Goal: Navigation & Orientation: Find specific page/section

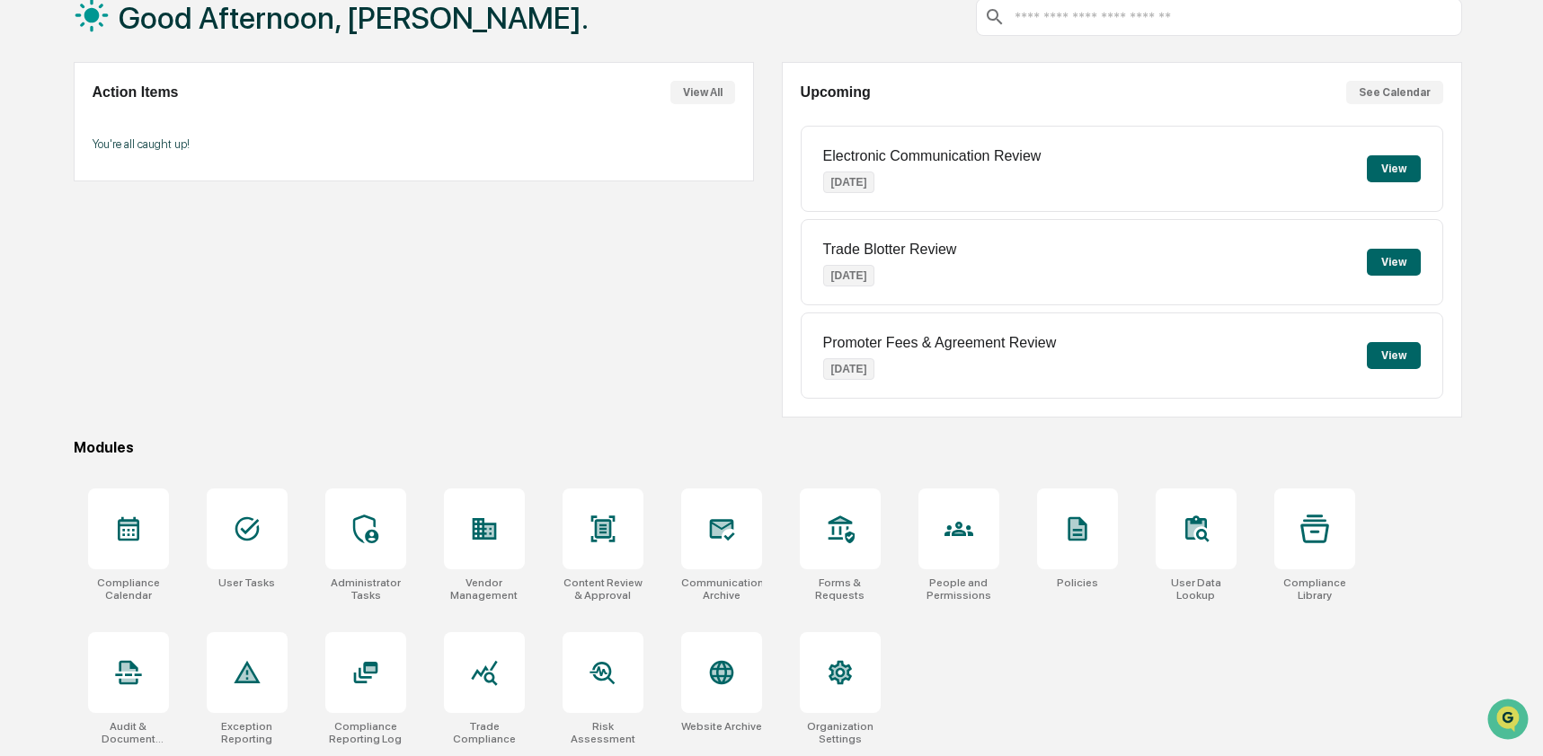
scroll to position [117, 0]
click at [709, 676] on icon at bounding box center [721, 673] width 29 height 29
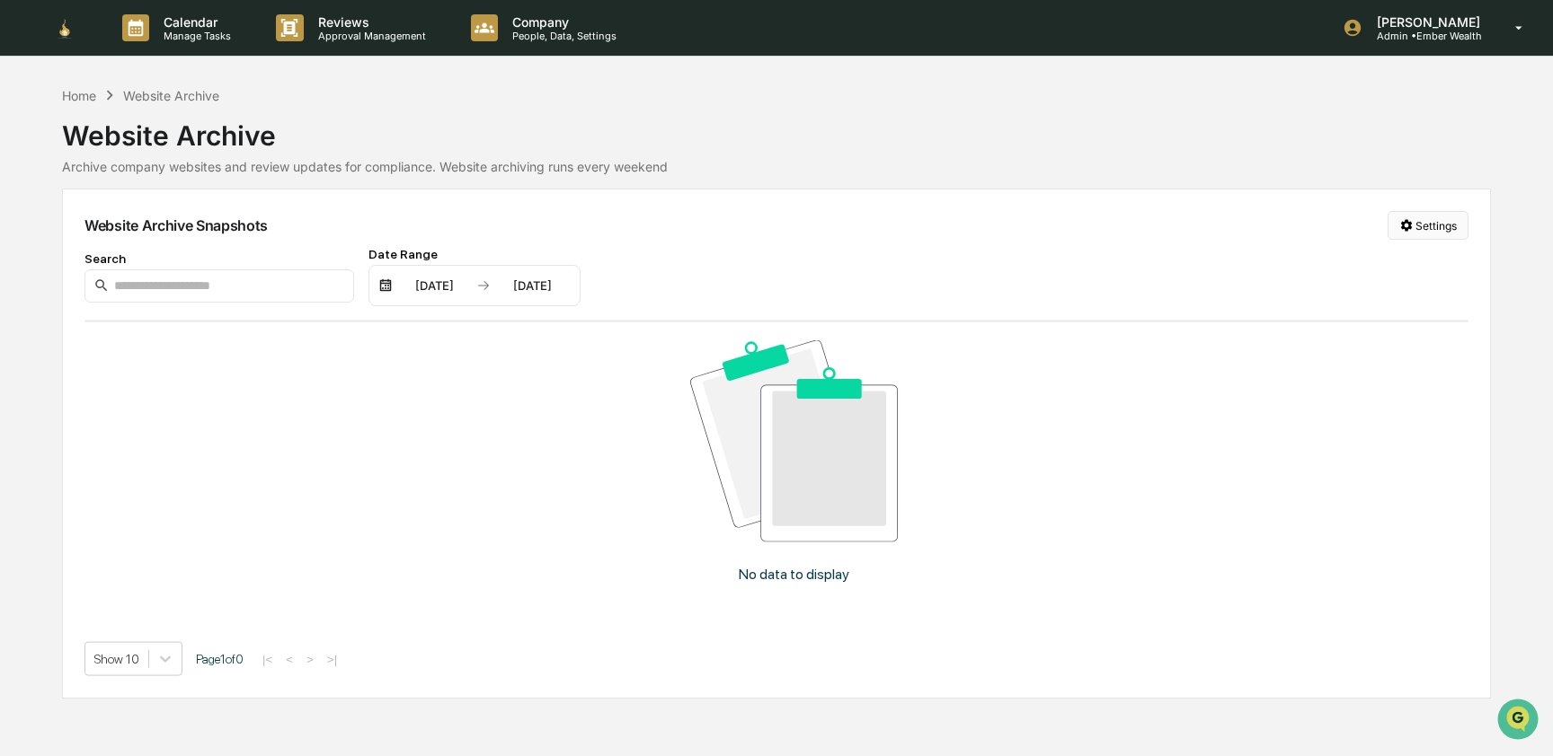
click at [1421, 226] on html "Calendar Manage Tasks Reviews Approval Management Company People, Data, Setting…" at bounding box center [776, 378] width 1553 height 756
click at [1422, 255] on div "Manage Archived Websites" at bounding box center [1424, 262] width 202 height 29
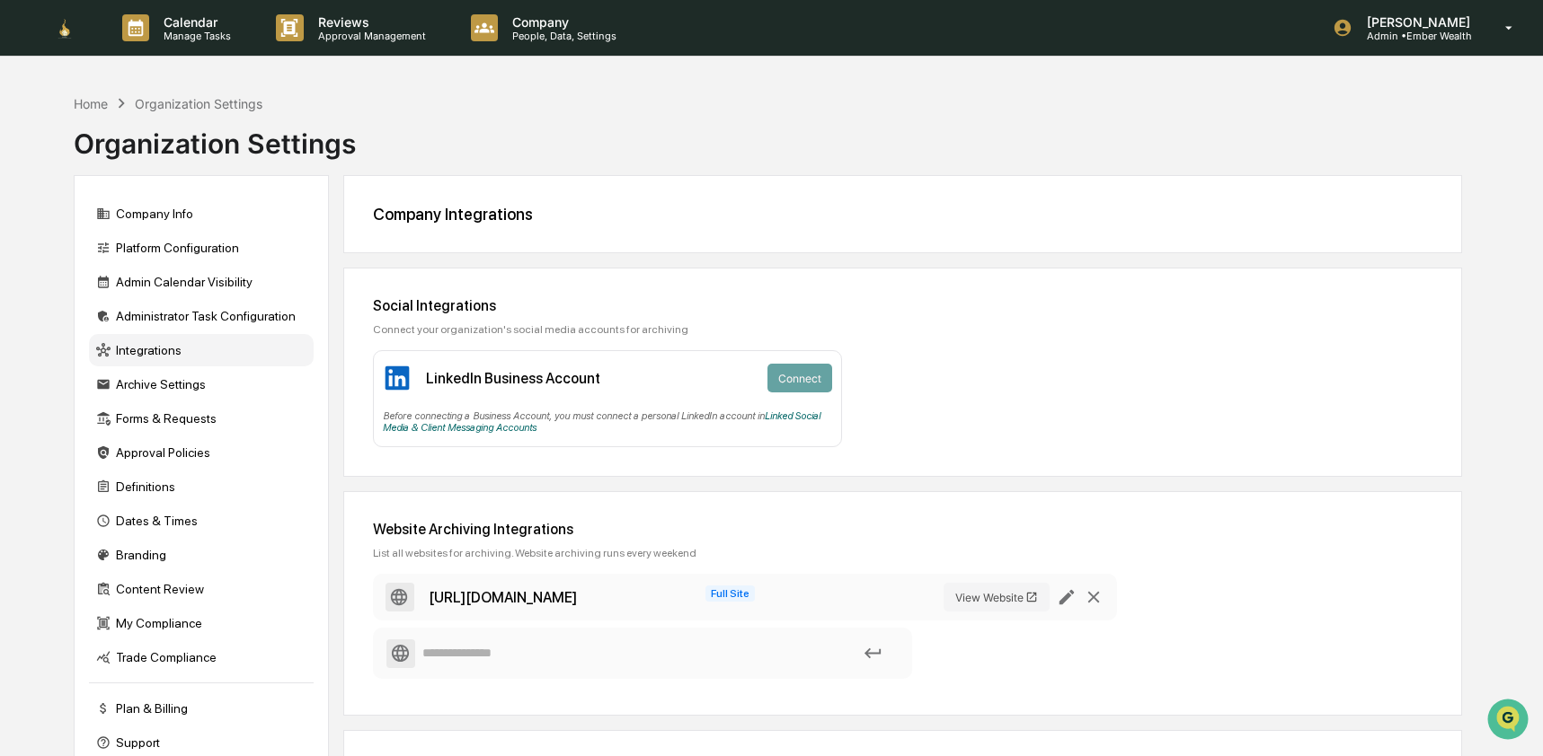
click at [94, 89] on div "Home Organization Settings Organization Settings" at bounding box center [215, 130] width 282 height 90
click at [91, 103] on div "Home" at bounding box center [91, 103] width 34 height 15
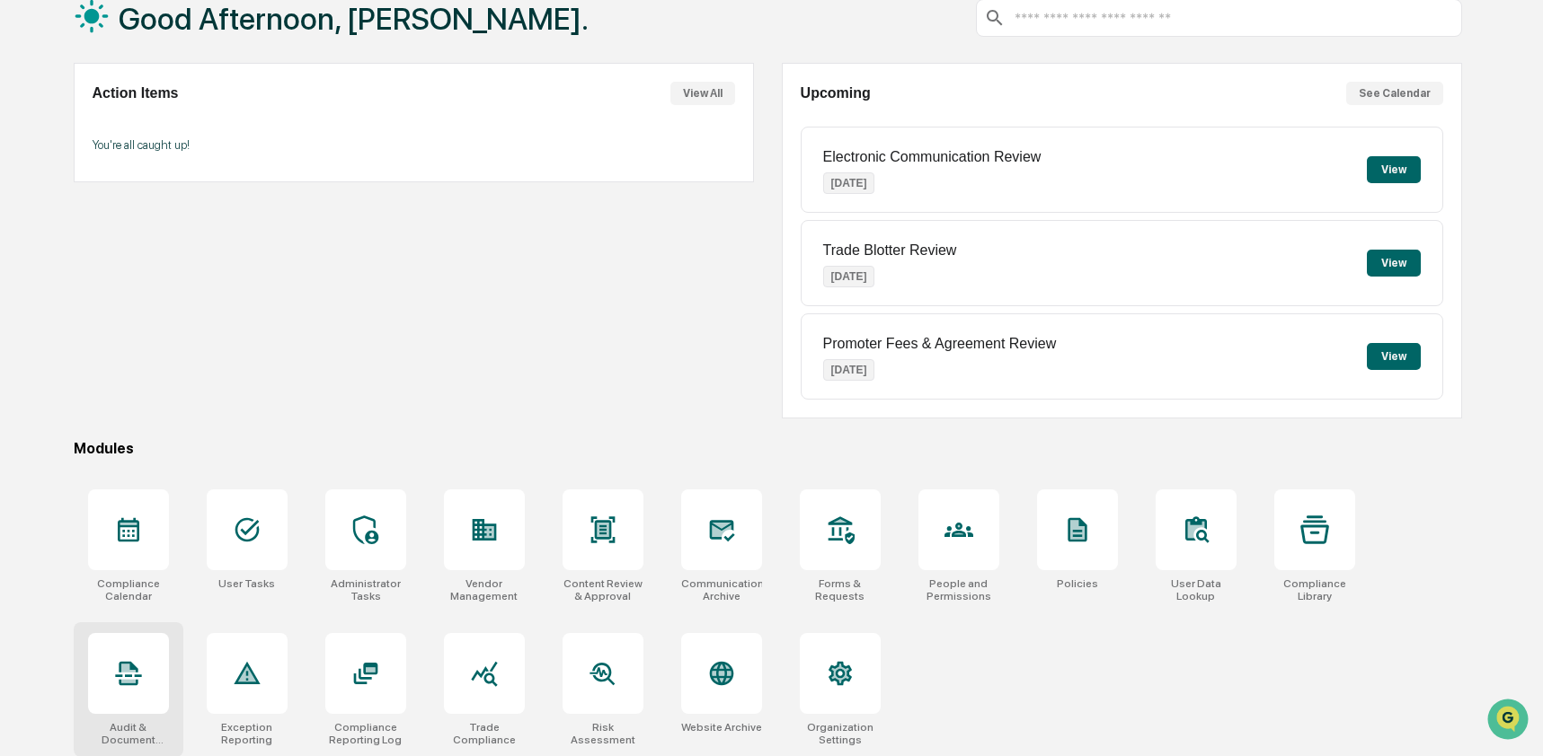
scroll to position [117, 0]
click at [151, 678] on div at bounding box center [128, 673] width 81 height 81
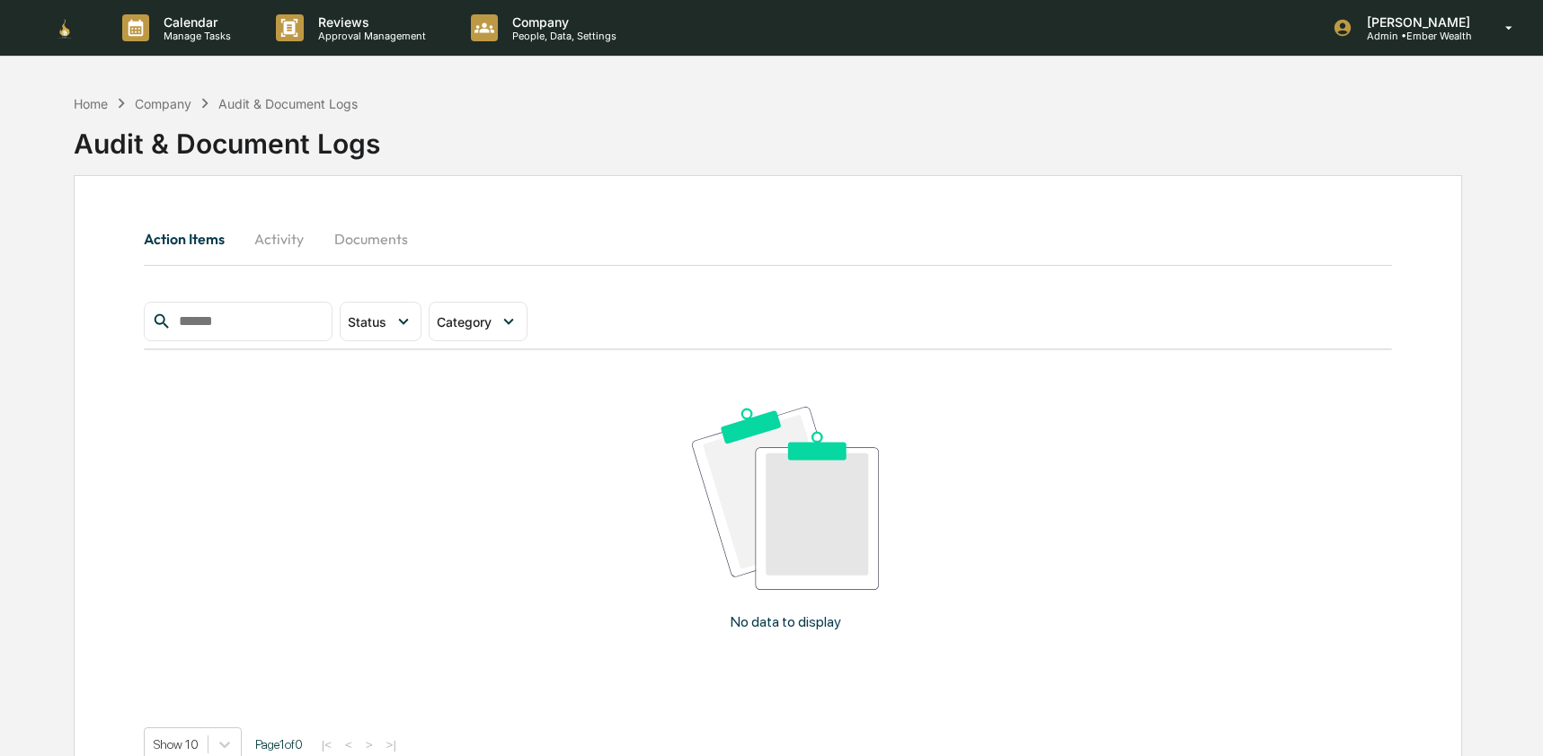
click at [280, 249] on button "Activity" at bounding box center [279, 238] width 81 height 43
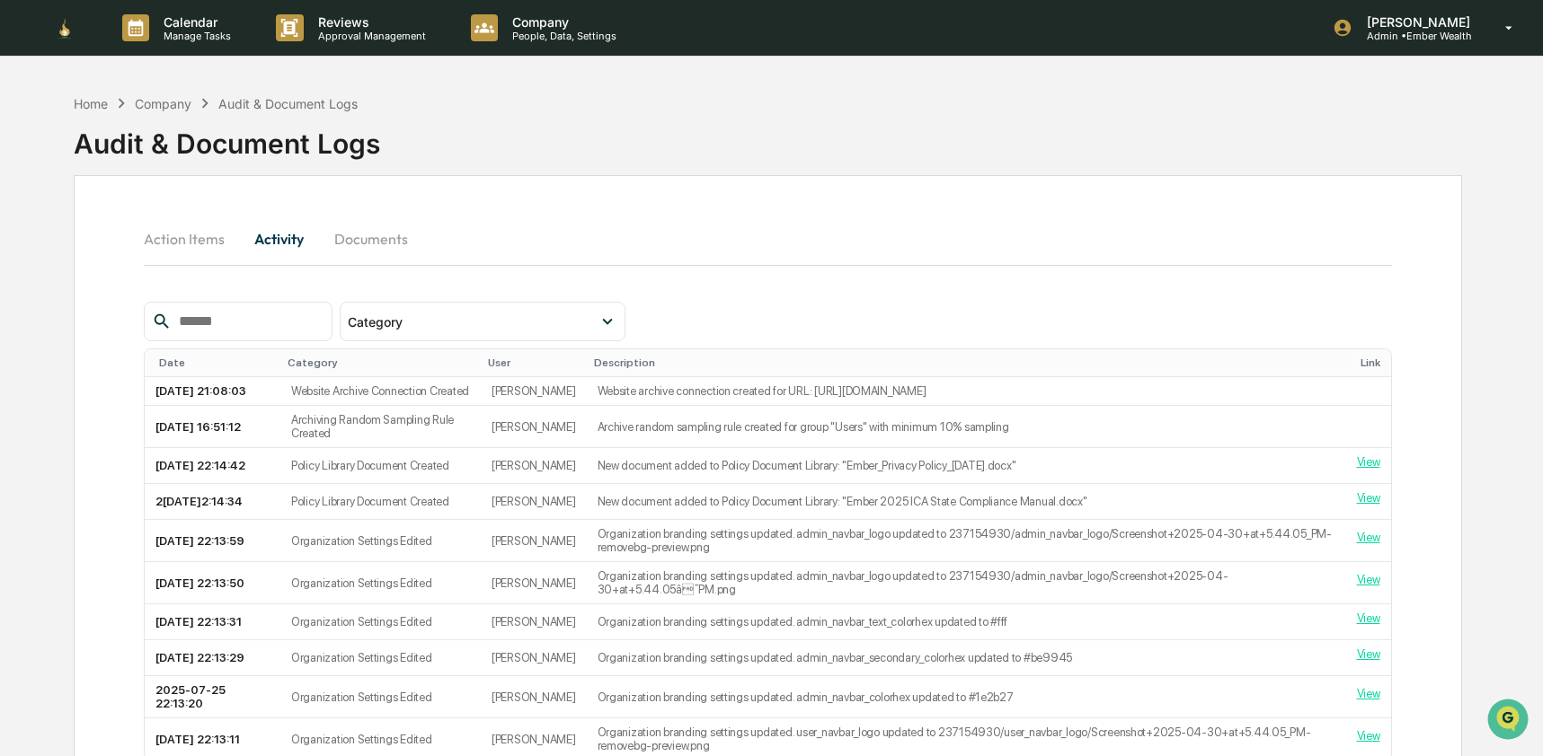
click at [268, 323] on input "text" at bounding box center [248, 321] width 153 height 23
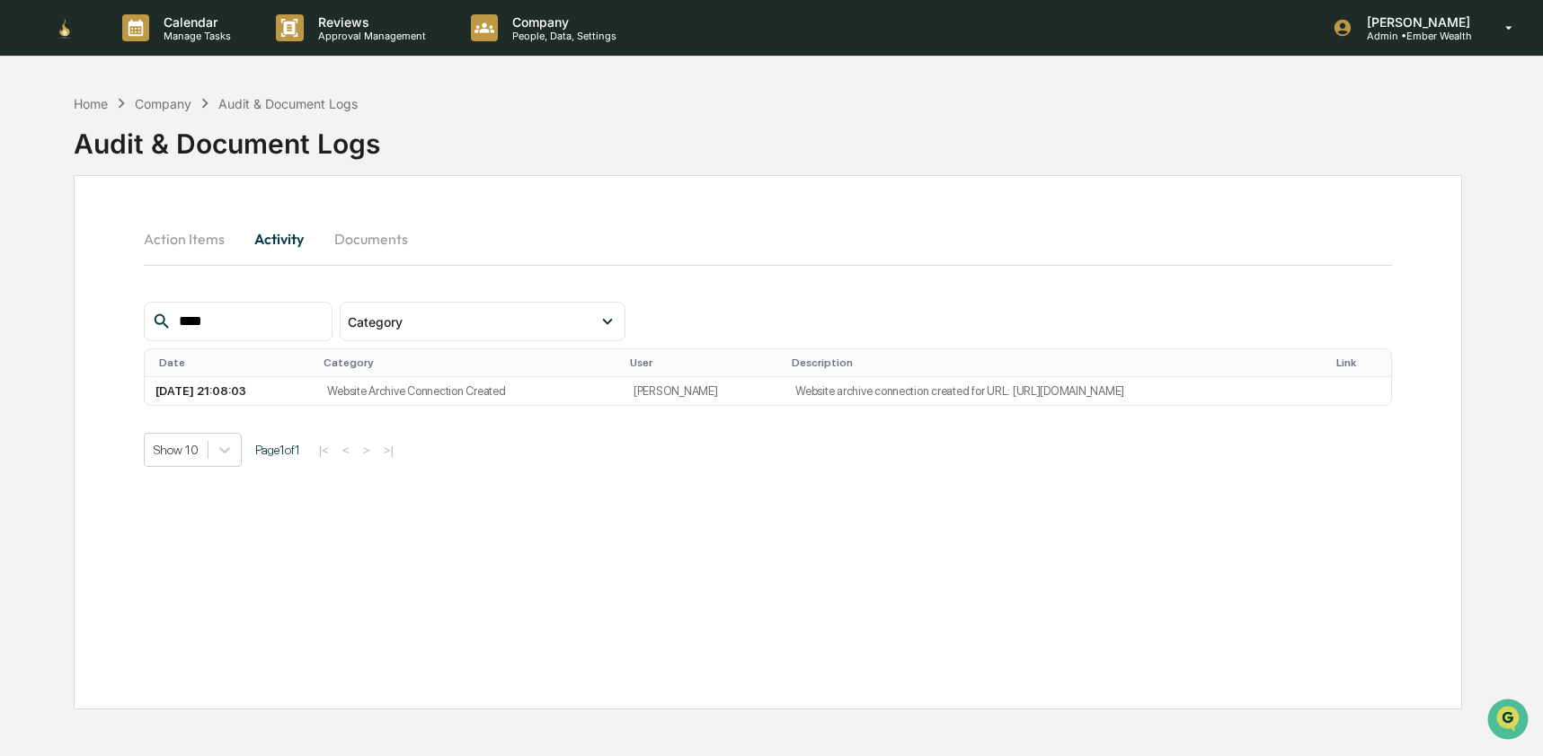
type input "****"
click at [1459, 40] on p "Admin • Ember Wealth" at bounding box center [1415, 36] width 127 height 13
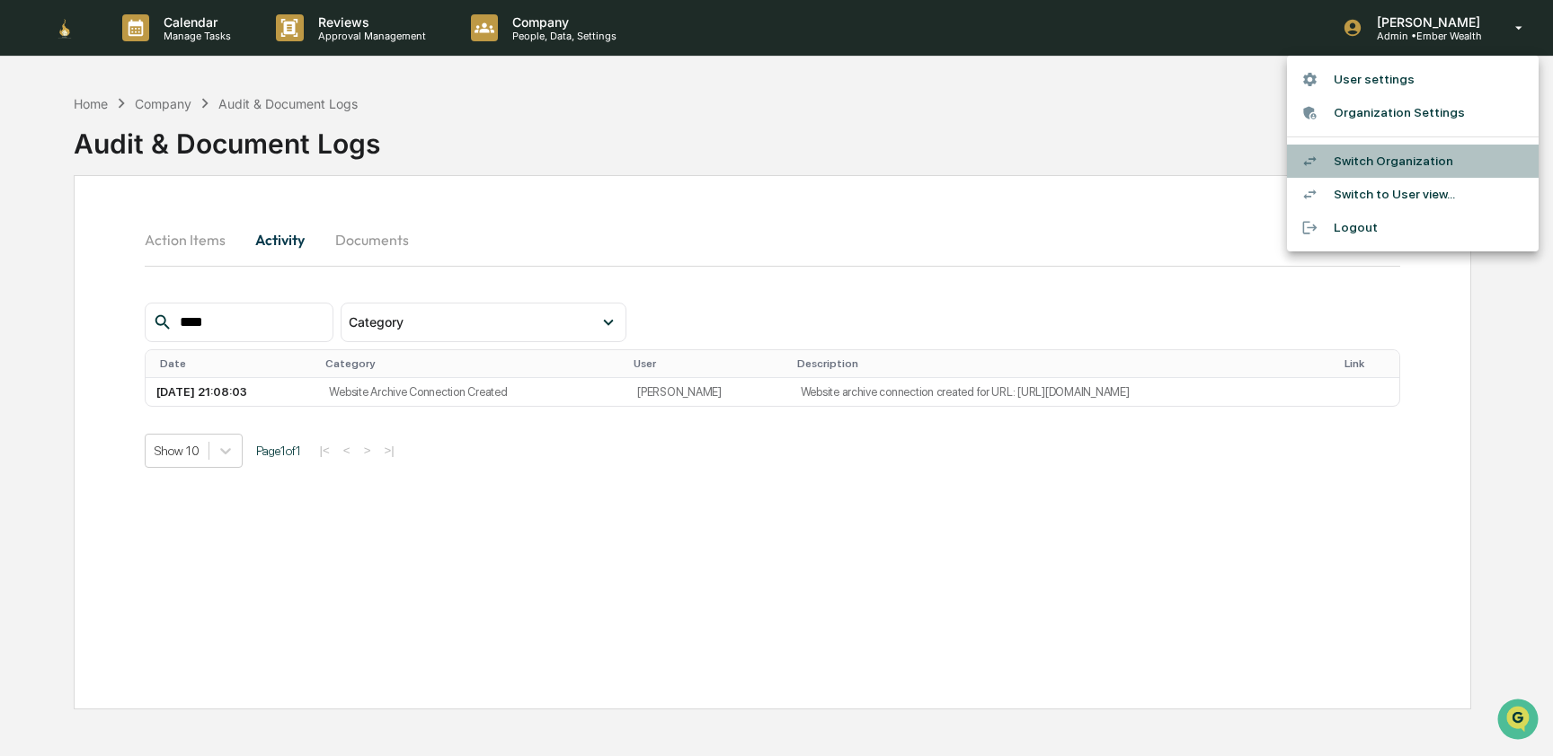
click at [1434, 158] on li "Switch Organization" at bounding box center [1413, 161] width 252 height 33
